Goal: Task Accomplishment & Management: Use online tool/utility

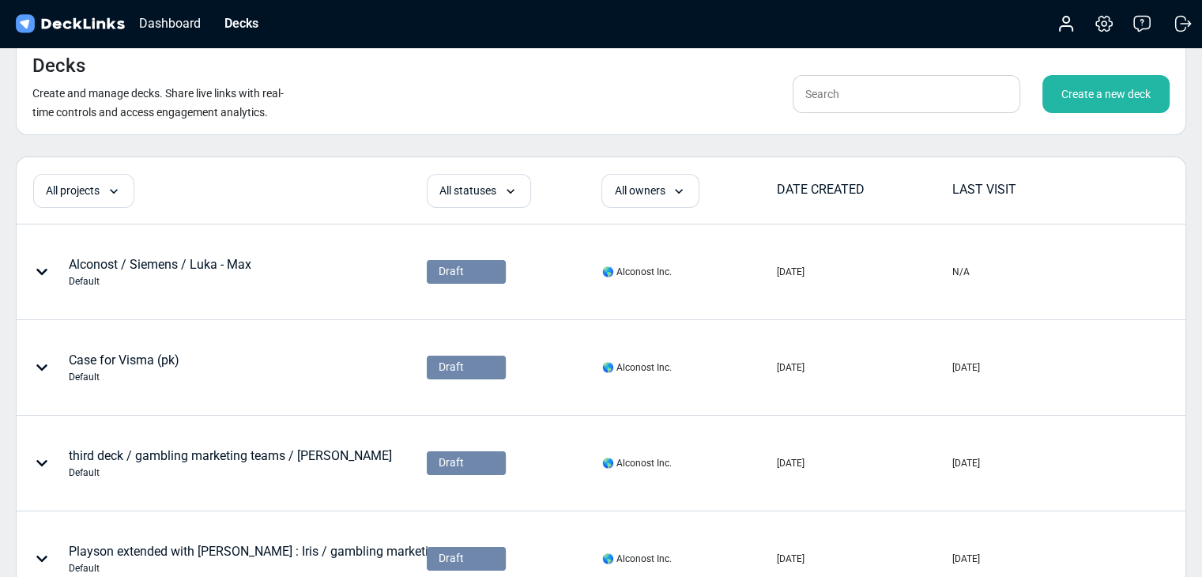
drag, startPoint x: 328, startPoint y: 107, endPoint x: 631, endPoint y: 127, distance: 303.4
click at [329, 107] on div "Decks Create and manage decks. Share live links with real-time controls and acc…" at bounding box center [601, 86] width 1171 height 97
click at [843, 105] on input "text" at bounding box center [907, 94] width 228 height 38
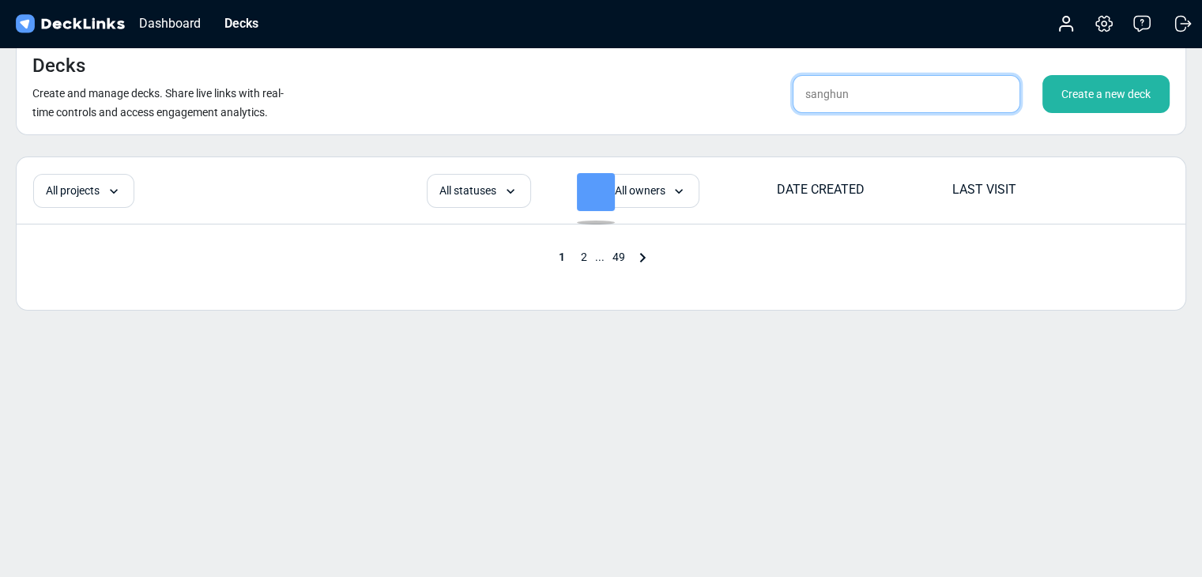
type input "sanghun"
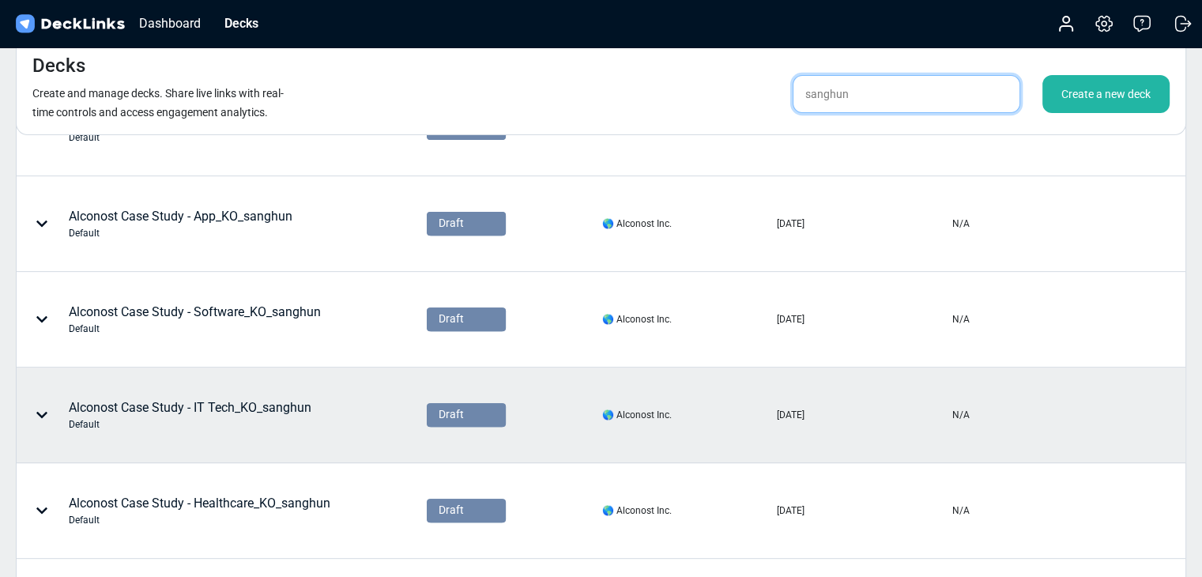
scroll to position [825, 0]
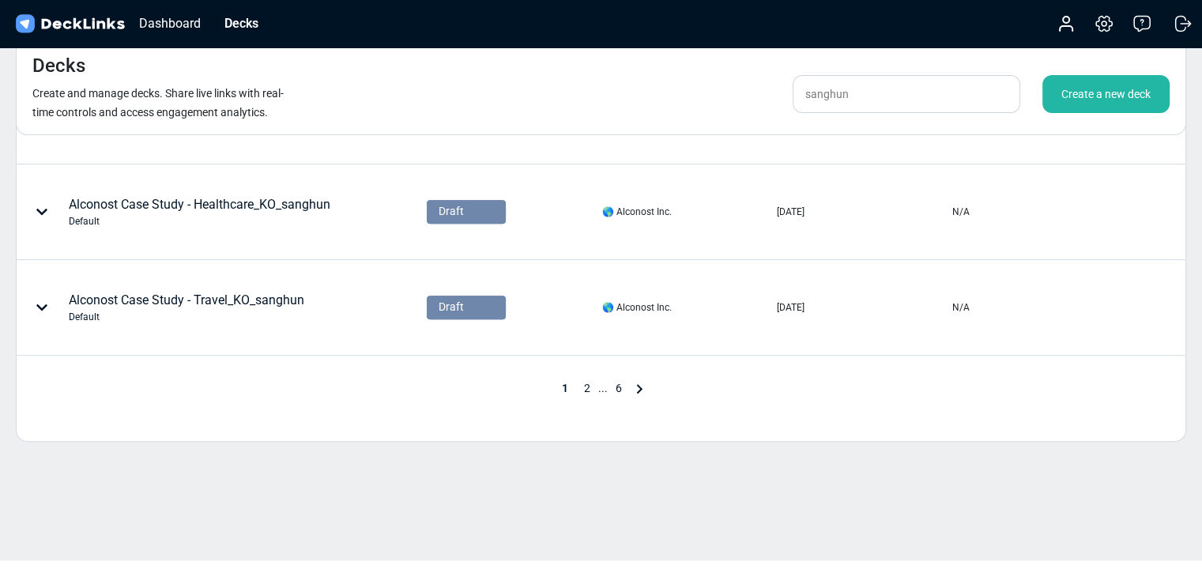
click at [582, 386] on span "2" at bounding box center [587, 388] width 22 height 13
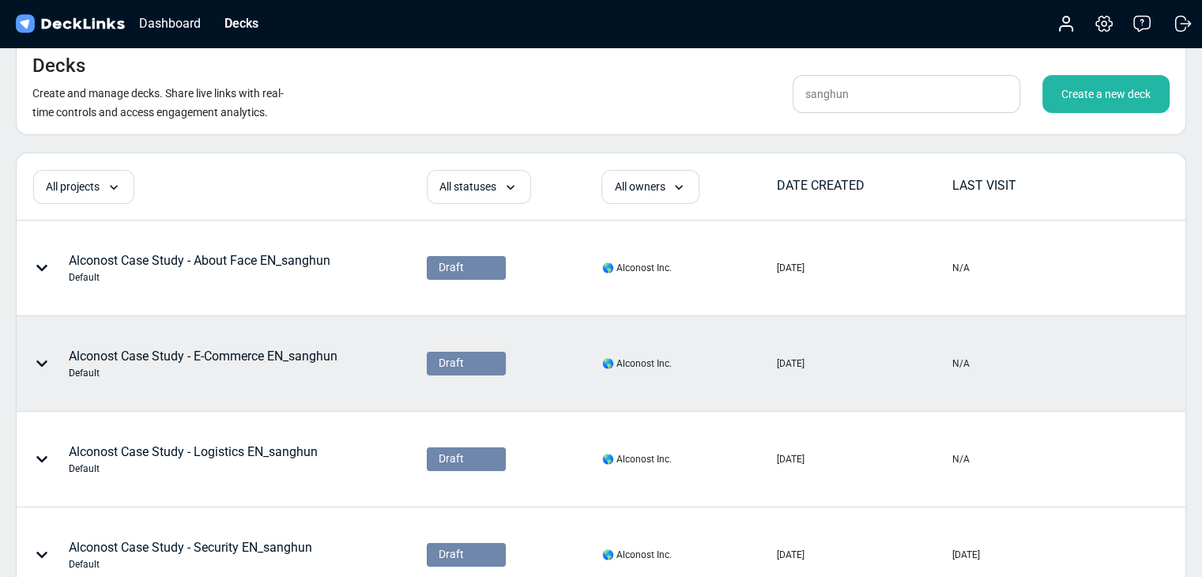
scroll to position [0, 0]
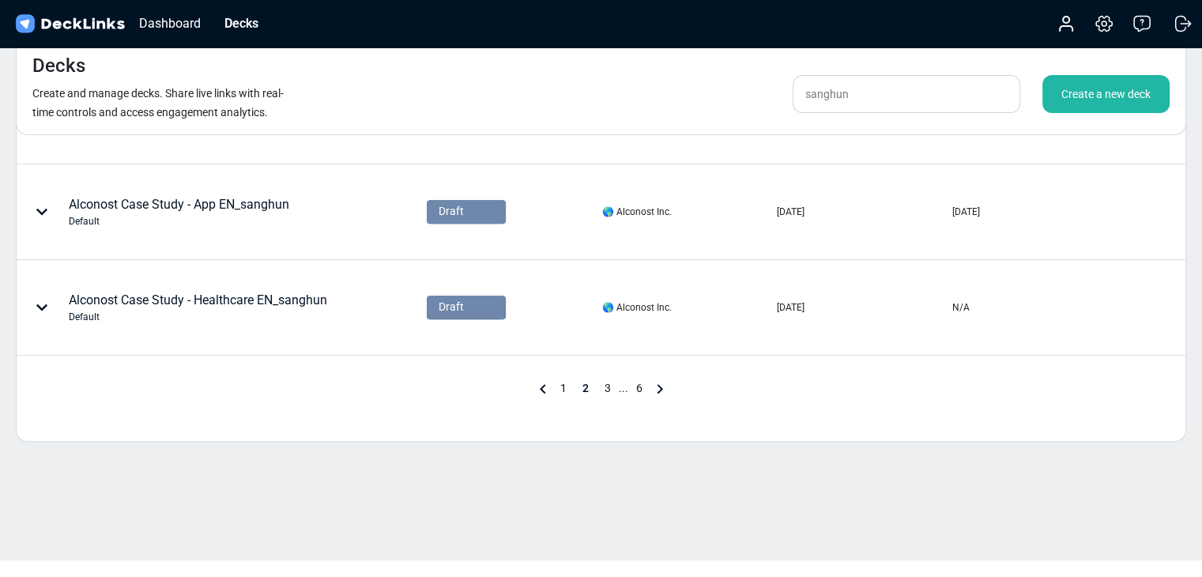
click at [611, 382] on span "3" at bounding box center [608, 388] width 22 height 13
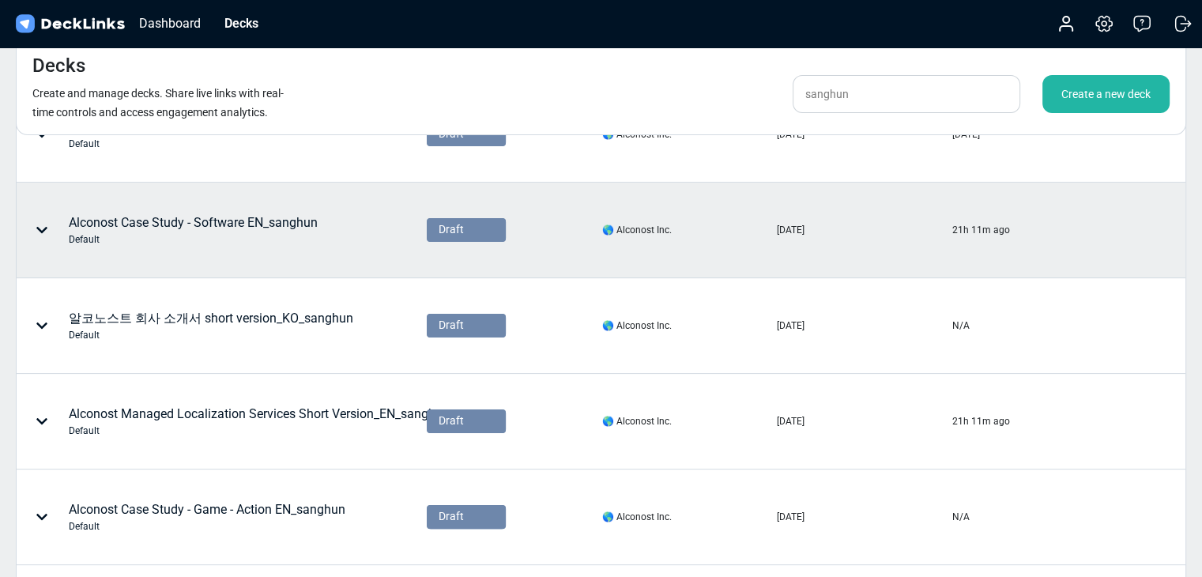
scroll to position [263, 0]
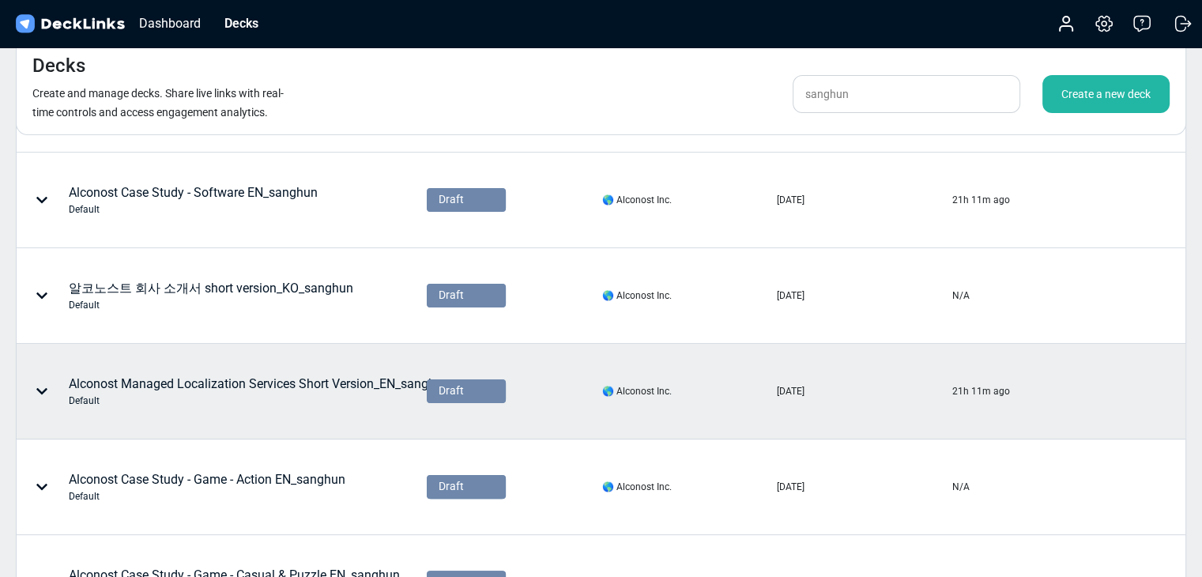
click at [330, 375] on div "Alconost Managed Localization Services Short Version_EN_sanghun Default" at bounding box center [259, 391] width 381 height 33
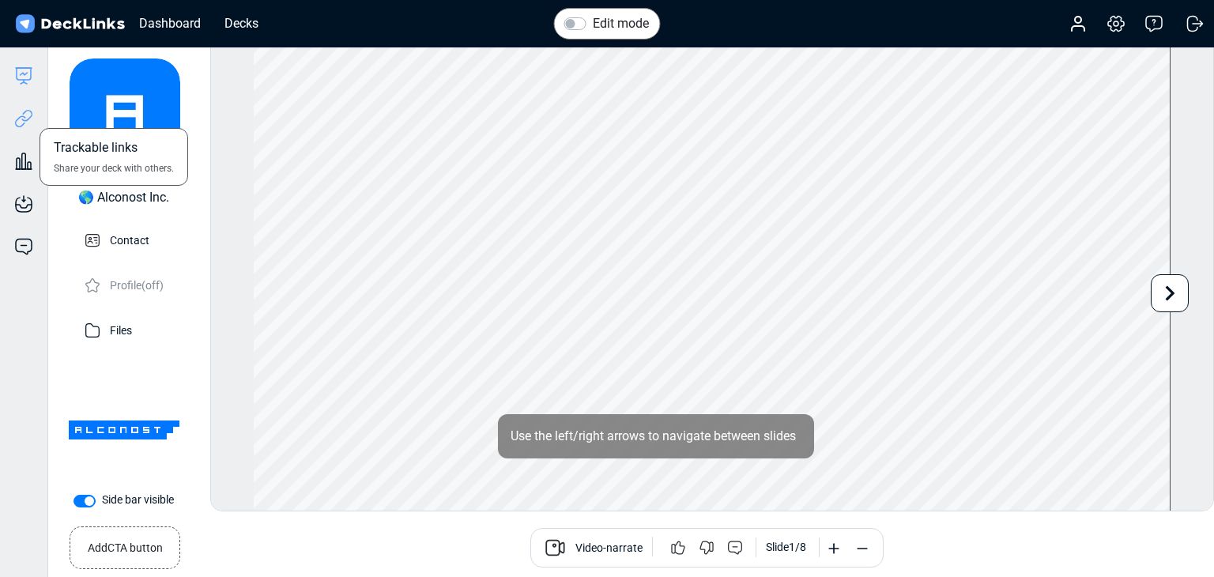
click at [28, 122] on icon at bounding box center [23, 118] width 19 height 19
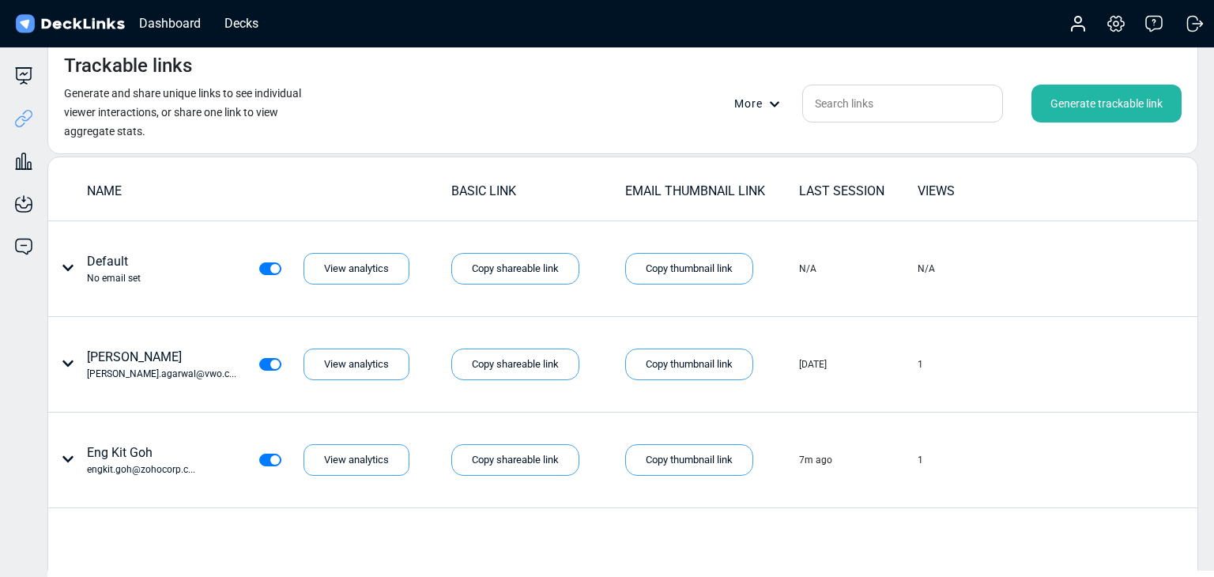
click at [1107, 98] on div "Generate trackable link" at bounding box center [1106, 104] width 150 height 38
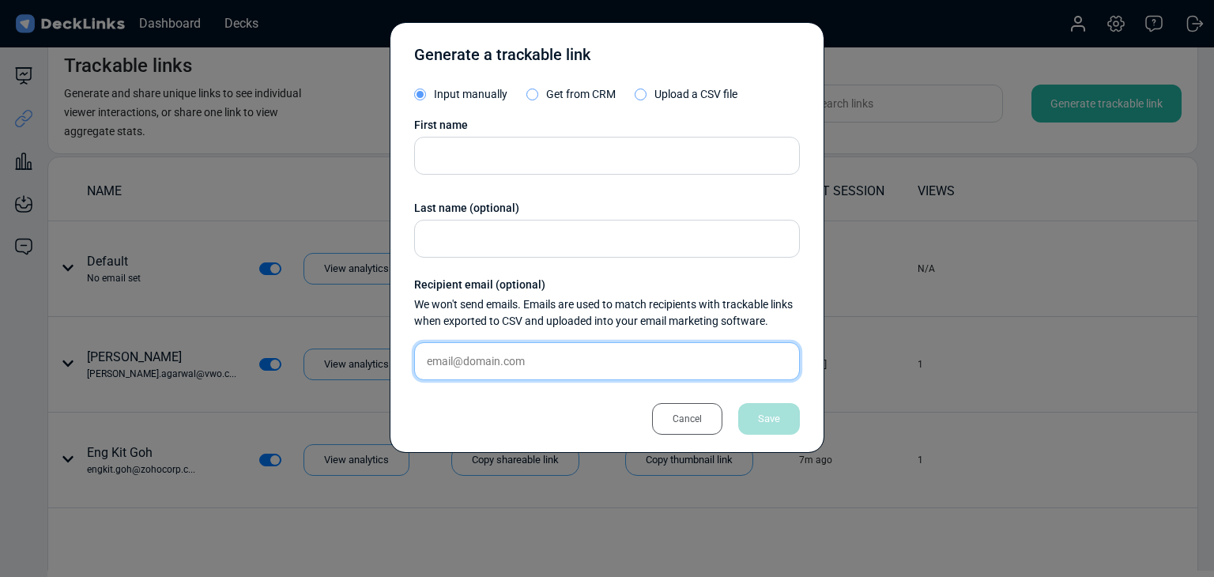
click at [526, 363] on input "text" at bounding box center [607, 361] width 386 height 38
paste input "[PERSON_NAME][EMAIL_ADDRESS][DOMAIN_NAME]"
type input "[PERSON_NAME][EMAIL_ADDRESS][DOMAIN_NAME]"
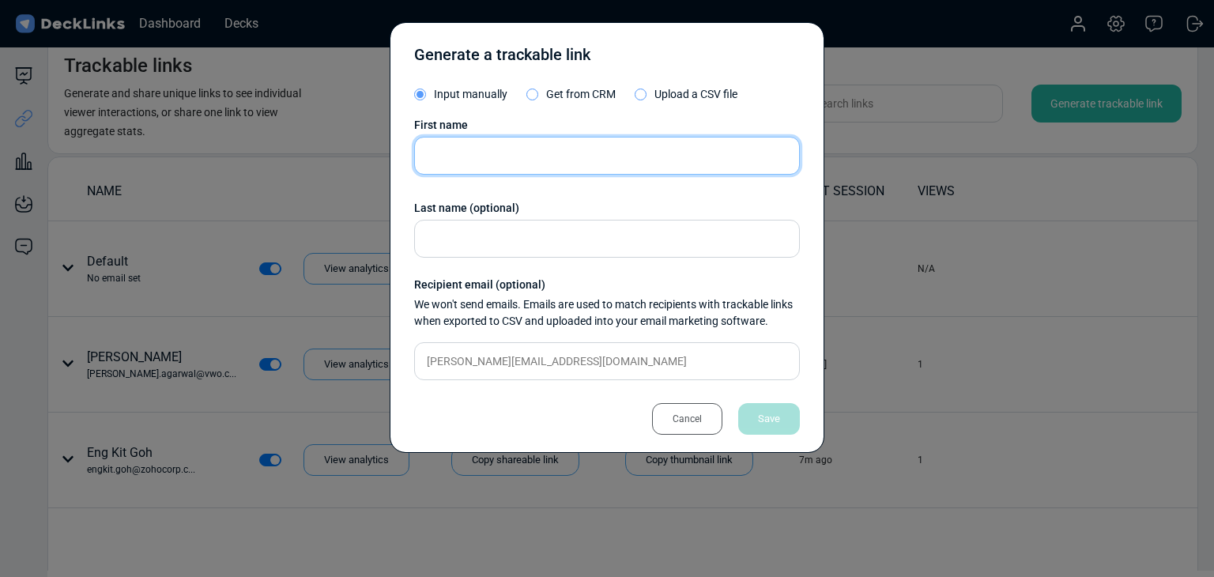
click at [617, 161] on input "text" at bounding box center [607, 156] width 386 height 38
paste input "[PERSON_NAME]"
type input "[PERSON_NAME]"
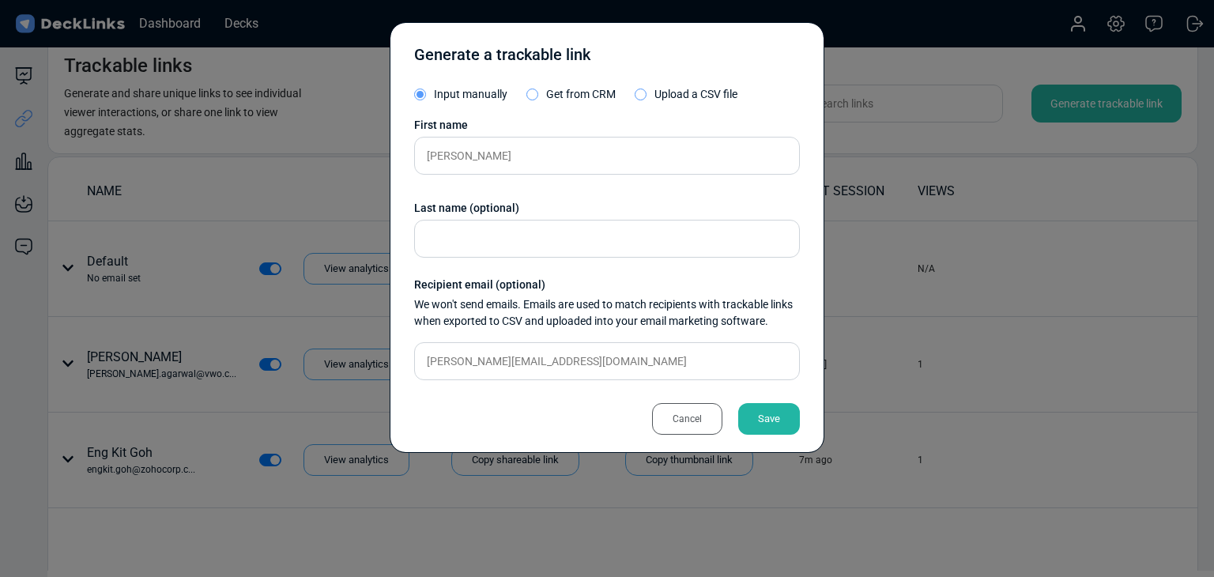
click at [748, 419] on div "Save" at bounding box center [769, 419] width 62 height 32
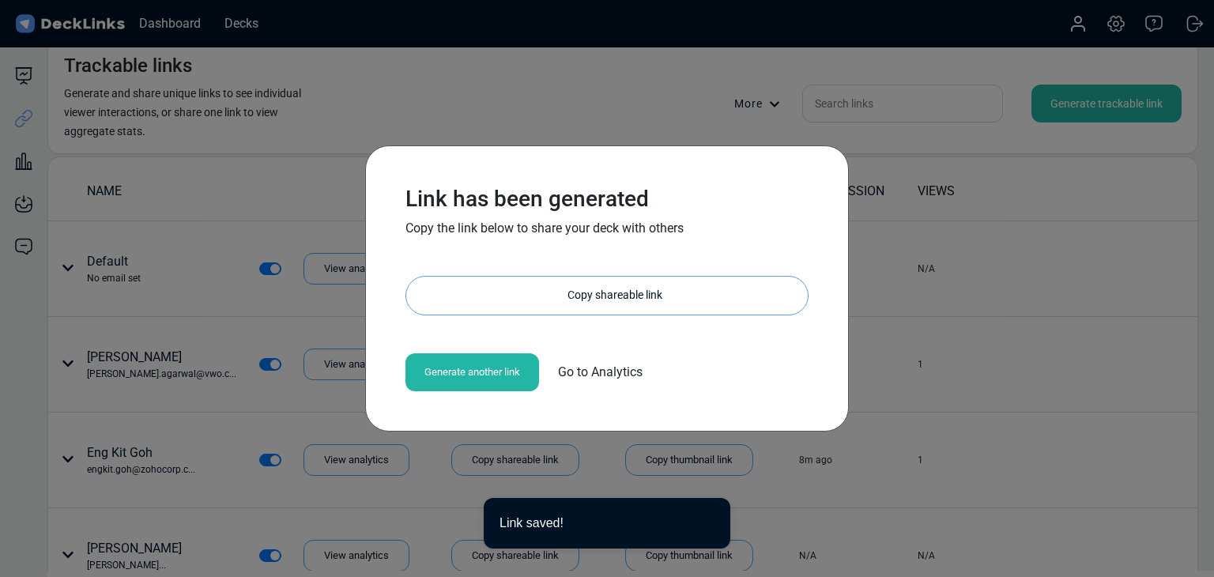
click at [559, 303] on div "Copy shareable link" at bounding box center [615, 296] width 386 height 38
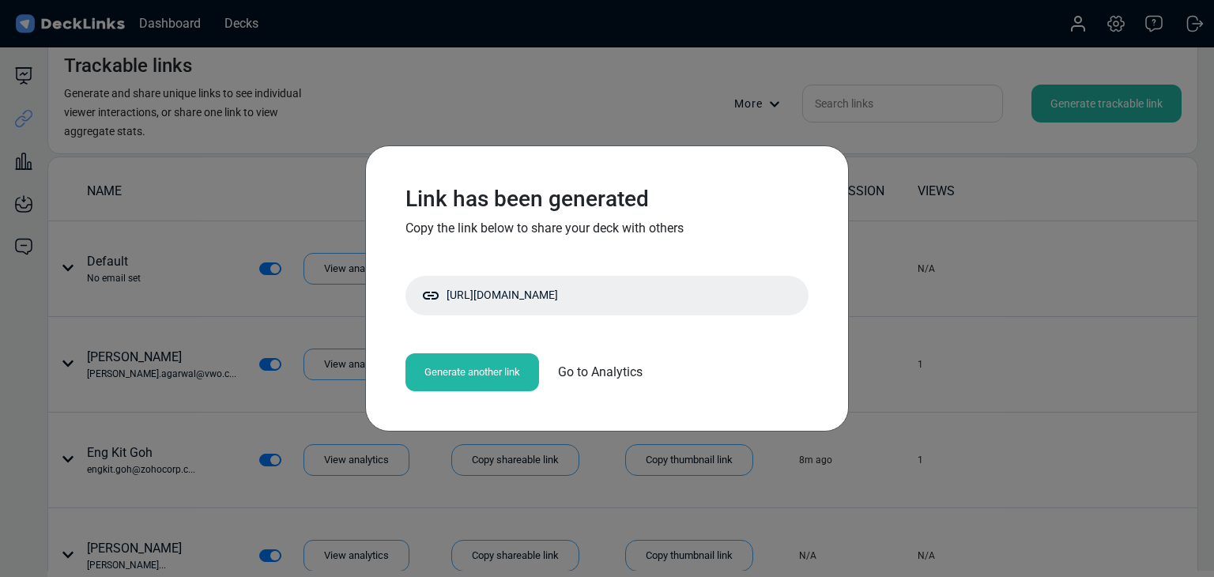
click at [272, 232] on div "Link has been generated Copy the link below to share your deck with others [URL…" at bounding box center [607, 288] width 1214 height 577
